Goal: Find contact information

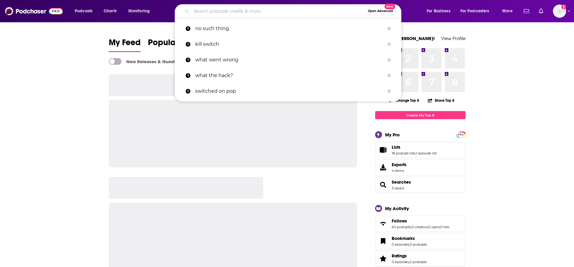
click at [304, 8] on input "Search podcasts, credits, & more..." at bounding box center [278, 11] width 174 height 10
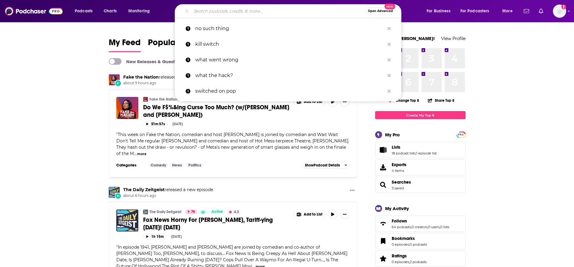
paste input "Black People Love [PERSON_NAME]"
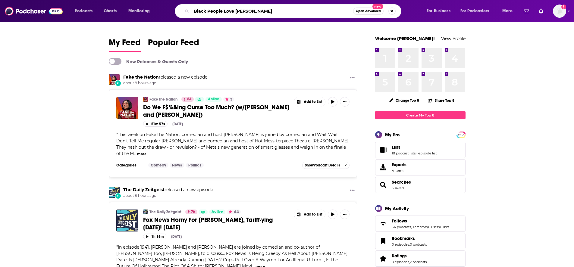
type input "Black People Love [PERSON_NAME]"
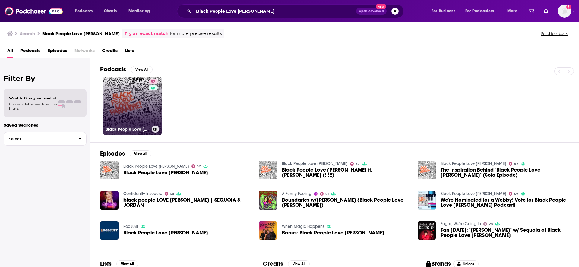
click at [137, 115] on link "57 Black People Love [PERSON_NAME]" at bounding box center [132, 106] width 59 height 59
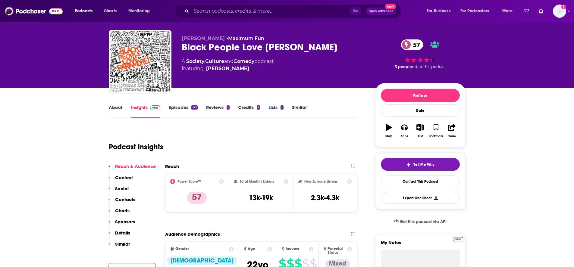
scroll to position [11, 0]
click at [122, 199] on p "Contacts" at bounding box center [125, 200] width 20 height 6
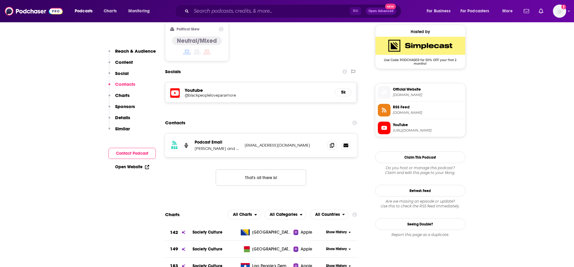
scroll to position [490, 0]
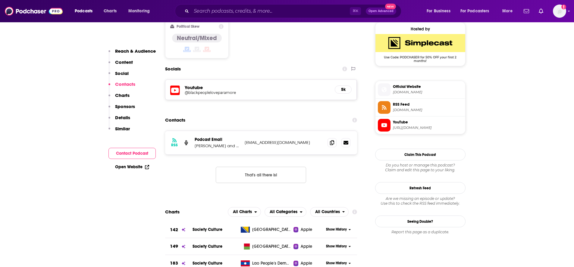
click at [208, 90] on h5 "@blackpeopleloveparamore" at bounding box center [233, 92] width 96 height 5
